Goal: Transaction & Acquisition: Obtain resource

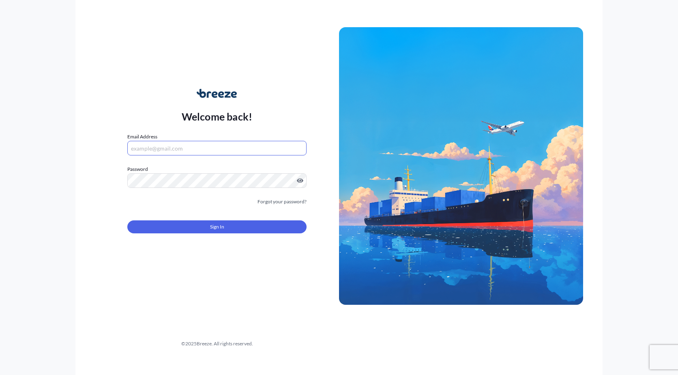
click at [184, 152] on input "Email Address" at bounding box center [216, 148] width 179 height 15
paste input "[EMAIL_ADDRESS][DOMAIN_NAME]"
type input "[EMAIL_ADDRESS][DOMAIN_NAME]"
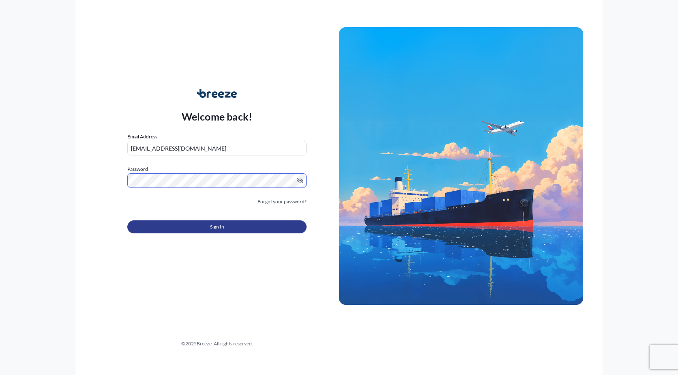
click at [220, 230] on span "Sign In" at bounding box center [217, 227] width 14 height 8
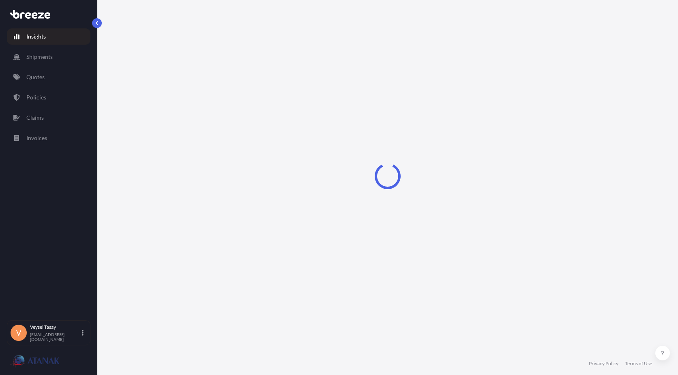
select select "2025"
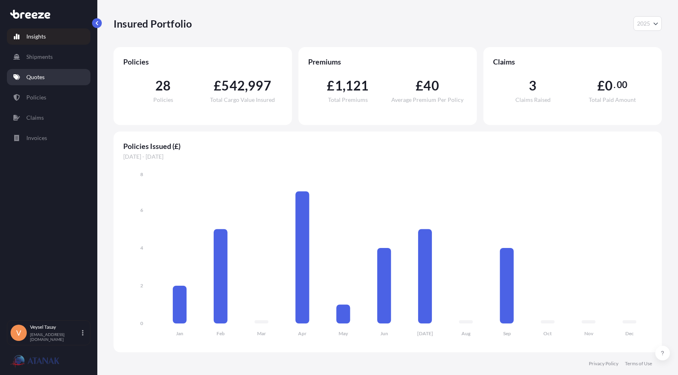
click at [45, 75] on p "Quotes" at bounding box center [35, 77] width 18 height 8
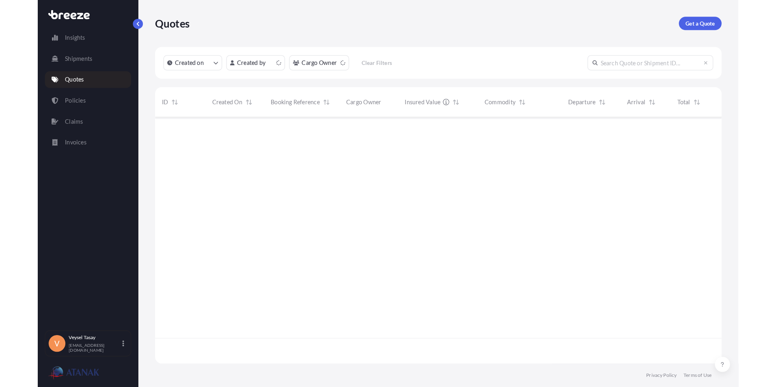
scroll to position [237, 543]
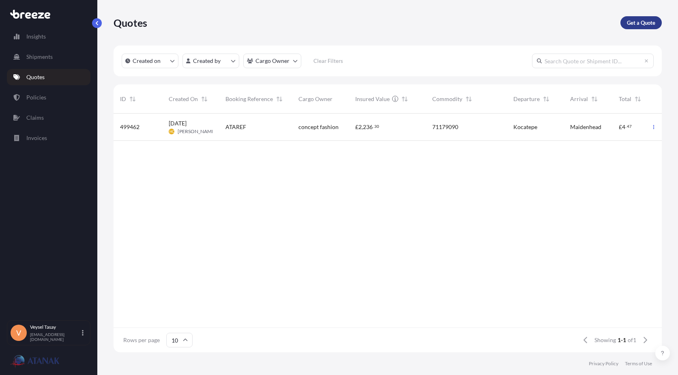
click at [637, 19] on p "Get a Quote" at bounding box center [641, 23] width 28 height 8
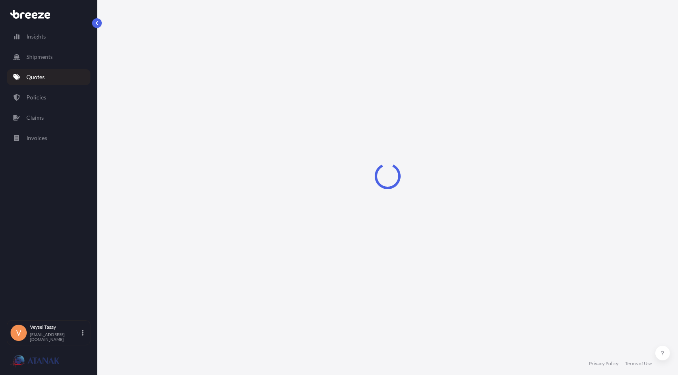
select select "Sea"
select select "1"
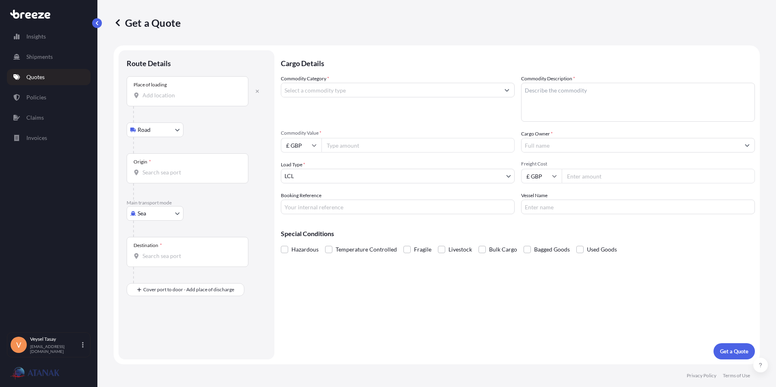
click at [187, 90] on div "Place of loading" at bounding box center [188, 91] width 122 height 30
click at [187, 91] on input "Place of loading" at bounding box center [190, 95] width 96 height 8
type input "[GEOGRAPHIC_DATA], [GEOGRAPHIC_DATA]"
type input "TRMER - [GEOGRAPHIC_DATA], [GEOGRAPHIC_DATA]"
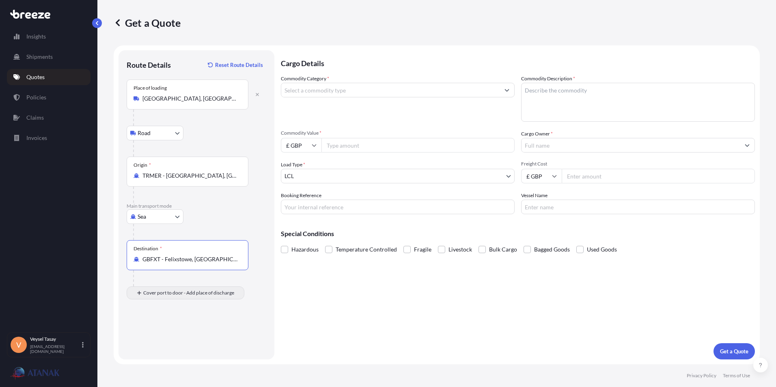
type input "GBFXT - Felixstowe, [GEOGRAPHIC_DATA]"
click at [187, 331] on div "Place of Discharge" at bounding box center [188, 332] width 122 height 30
click at [187, 332] on input "Place of Discharge" at bounding box center [190, 336] width 96 height 8
type input "[GEOGRAPHIC_DATA], [GEOGRAPHIC_DATA]"
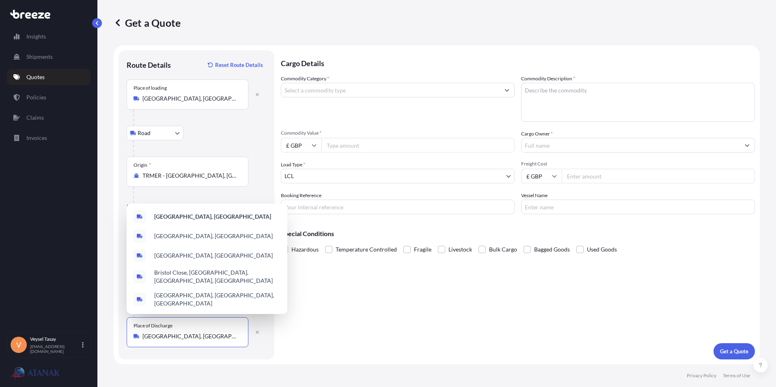
click at [424, 94] on input "Commodity Category *" at bounding box center [390, 90] width 218 height 15
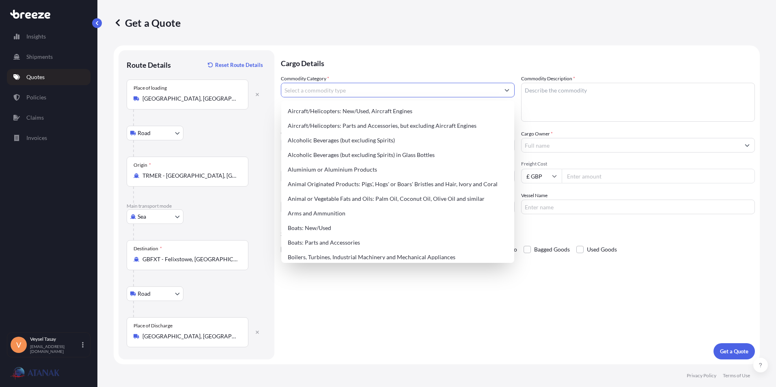
paste input "BOARD FOR BRICK"
drag, startPoint x: 340, startPoint y: 89, endPoint x: 241, endPoint y: 86, distance: 98.2
click at [242, 86] on form "Route Details Reset Route Details Place of loading [GEOGRAPHIC_DATA], [GEOGRAPH…" at bounding box center [437, 204] width 646 height 319
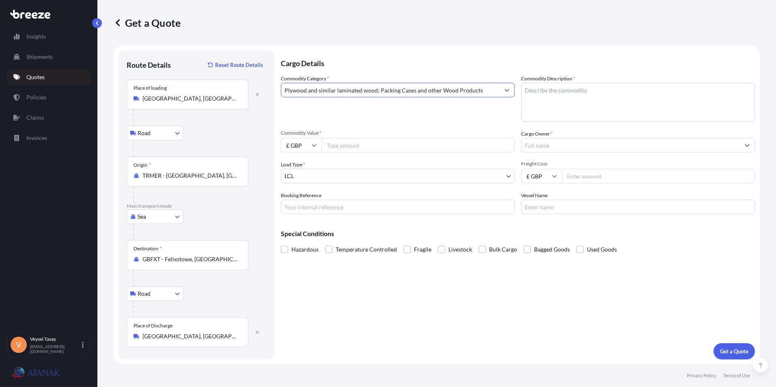
type input "Plywood and similar laminated wood; Packing Cases and other Wood Products"
click at [596, 95] on textarea "Commodity Description *" at bounding box center [638, 102] width 234 height 39
paste textarea "BOARD FOR BRICK 24200.000KGS PALLETS HS CODE: 680210009019 --------------------…"
drag, startPoint x: 577, startPoint y: 91, endPoint x: 618, endPoint y: 93, distance: 41.1
click at [618, 93] on textarea "BOARD FOR BRICK 24200.000KGS PALLETS HS CODE: 680210009019 --------------------…" at bounding box center [638, 102] width 234 height 39
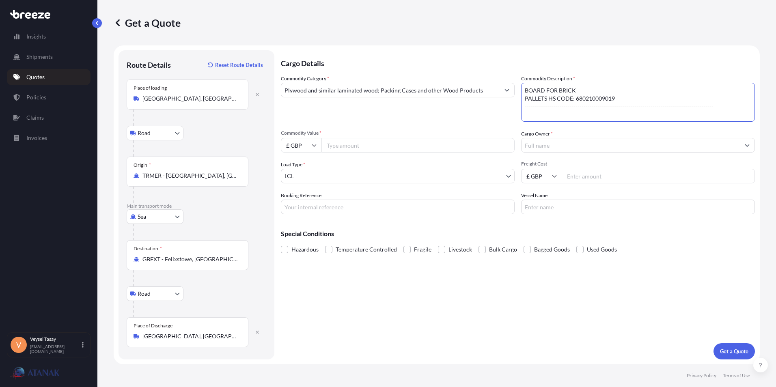
drag, startPoint x: 717, startPoint y: 107, endPoint x: 519, endPoint y: 118, distance: 197.9
click at [519, 118] on div "Commodity Category * Plywood and similar laminated wood; Packing Cases and othe…" at bounding box center [518, 145] width 474 height 140
type textarea "BOARD FOR BRICK PALLETS HS CODE: 680210009019"
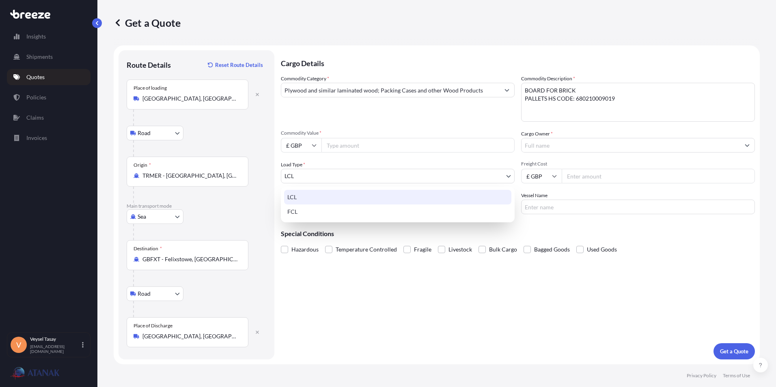
click at [328, 173] on body "Insights Shipments Quotes Policies Claims Invoices V Veysel Tasay [EMAIL_ADDRES…" at bounding box center [388, 193] width 776 height 387
click at [329, 215] on div "FCL" at bounding box center [397, 212] width 227 height 15
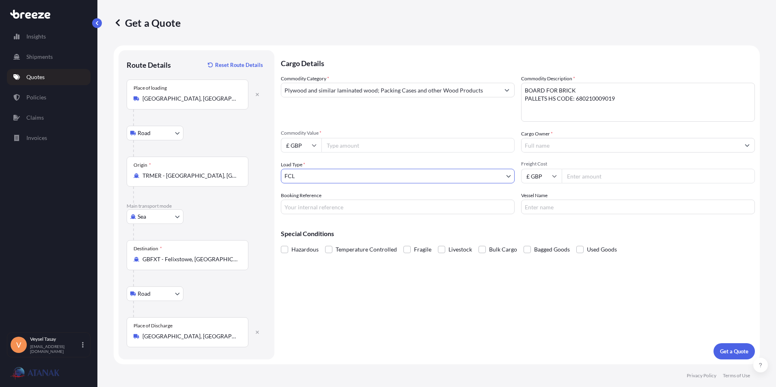
click at [547, 146] on input "Cargo Owner *" at bounding box center [630, 145] width 218 height 15
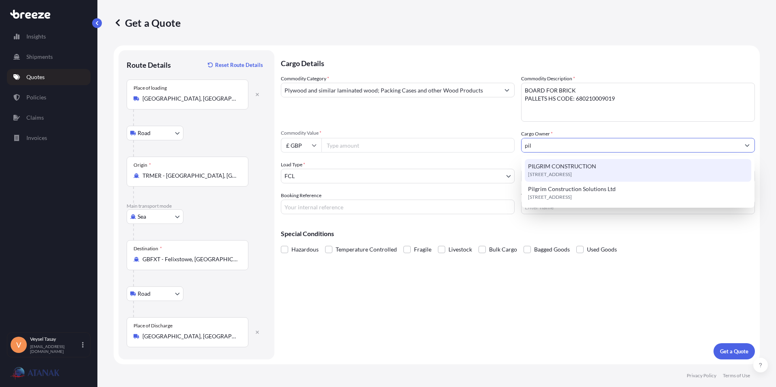
click at [572, 175] on span "[STREET_ADDRESS]" at bounding box center [550, 174] width 44 height 8
type input "PILGRIM CONSTRUCTION"
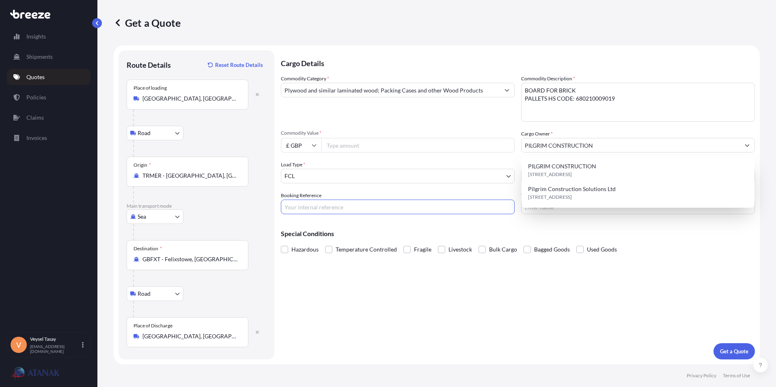
click at [366, 207] on input "Booking Reference" at bounding box center [398, 207] width 234 height 15
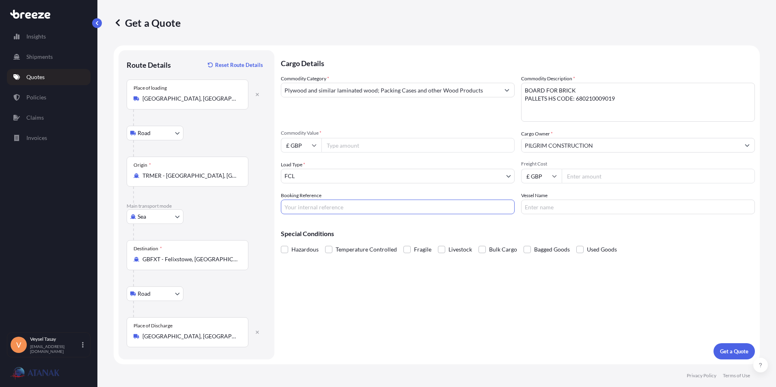
click at [387, 206] on input "Booking Reference" at bounding box center [398, 207] width 234 height 15
click at [291, 204] on input "Booking Reference" at bounding box center [398, 207] width 234 height 15
paste input "ATA2520772"
type input "ATA2520772"
click at [583, 174] on input "Freight Cost" at bounding box center [658, 176] width 193 height 15
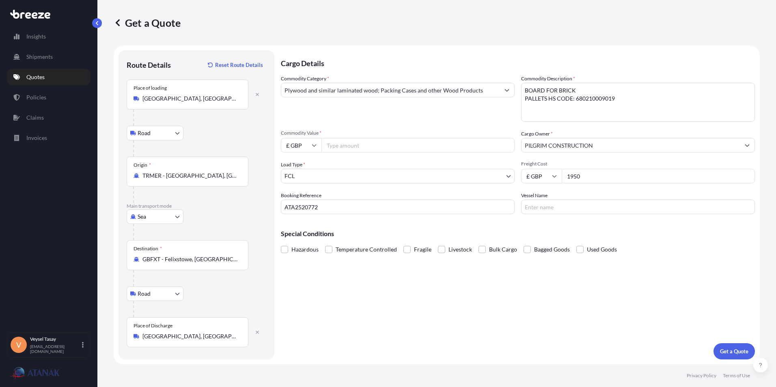
type input "1950"
paste input "XIN [PERSON_NAME] 540N"
type input "XIN [PERSON_NAME] 540N"
click at [352, 145] on input "Commodity Value *" at bounding box center [417, 145] width 193 height 15
type input "10874.97"
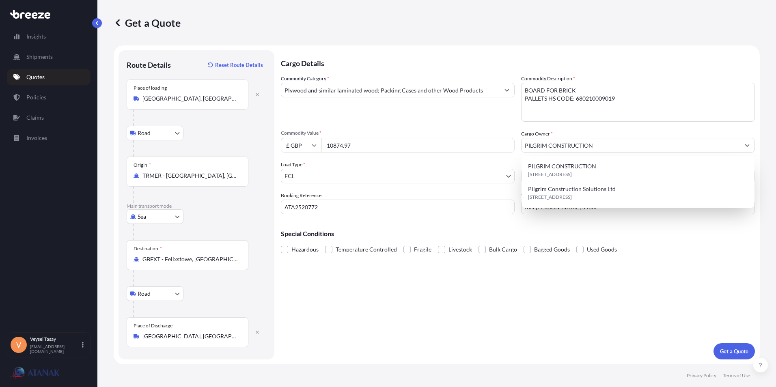
click at [360, 168] on div "Load Type * FCL" at bounding box center [398, 172] width 234 height 23
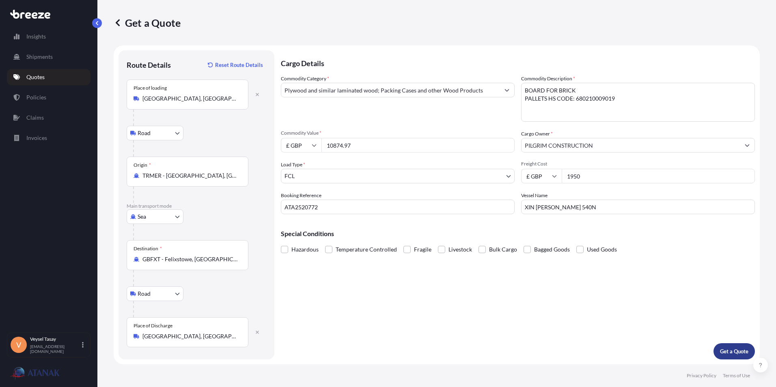
click at [678, 353] on p "Get a Quote" at bounding box center [734, 351] width 28 height 8
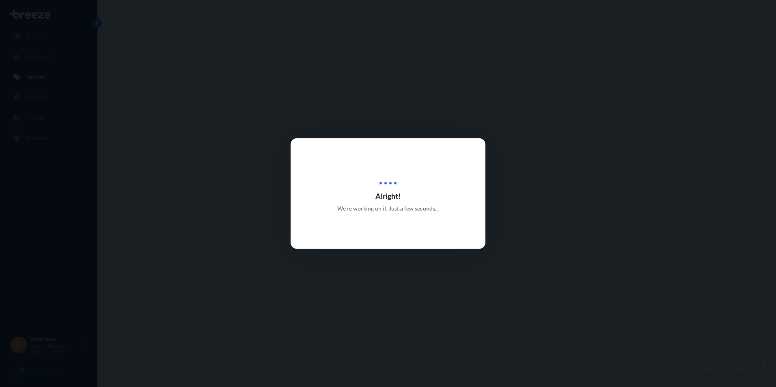
select select "Road"
select select "Sea"
select select "Road"
select select "2"
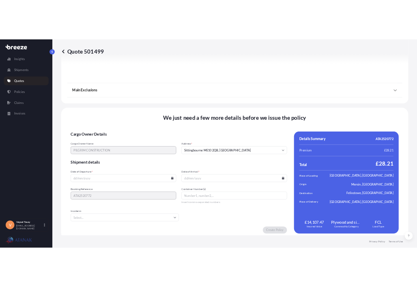
scroll to position [1061, 0]
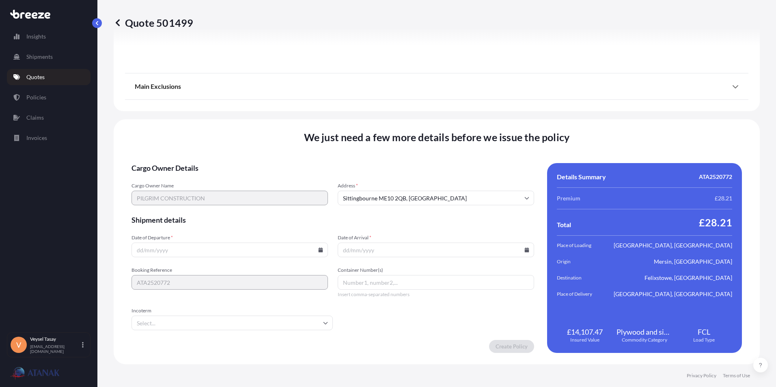
click at [264, 245] on input "Date of Departure *" at bounding box center [229, 250] width 196 height 15
click at [150, 252] on input "Date of Departure *" at bounding box center [229, 250] width 196 height 15
type input "[DATE]"
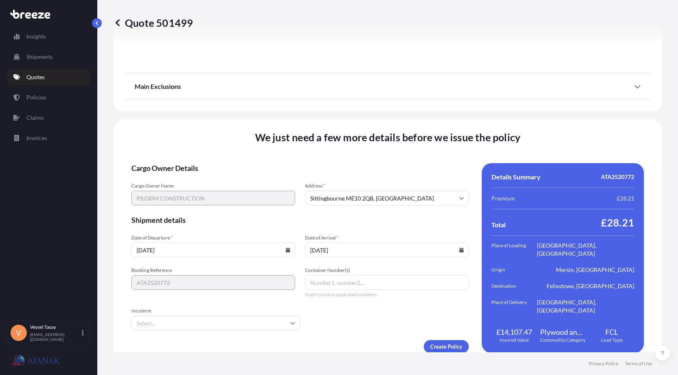
click at [332, 278] on input "Container Number(s)" at bounding box center [387, 282] width 164 height 15
paste input "FFAU6369940"
type input "FFAU6369940"
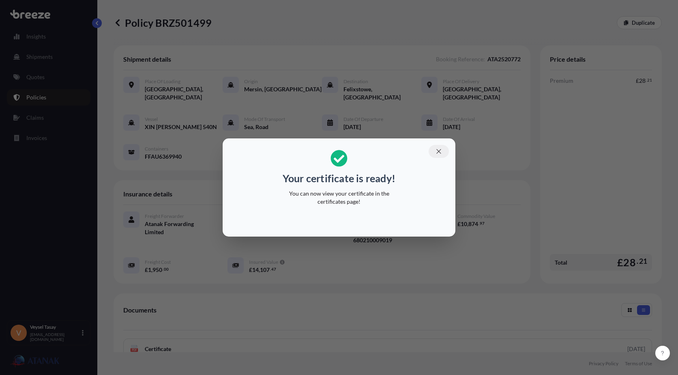
click at [438, 151] on icon "button" at bounding box center [438, 151] width 7 height 7
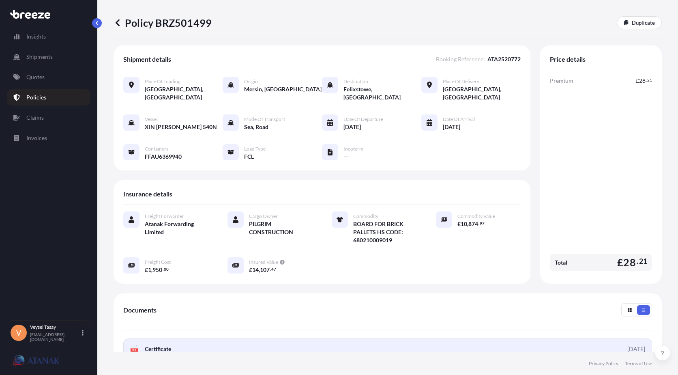
click at [389, 343] on link "PDF Certificate [DATE]" at bounding box center [387, 348] width 529 height 21
